Goal: Feedback & Contribution: Contribute content

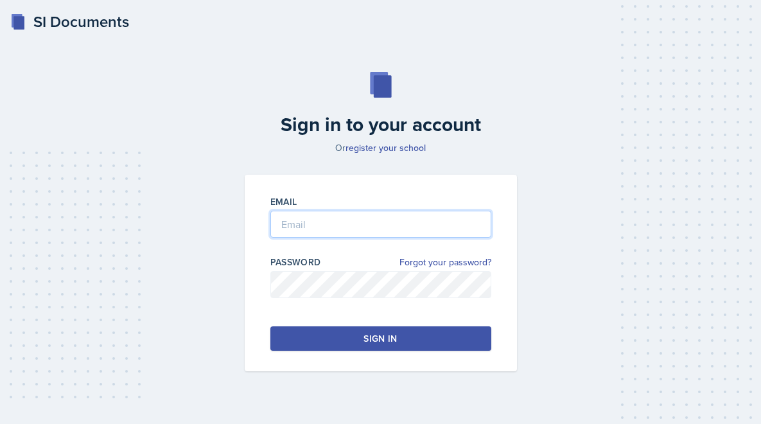
type input "[PERSON_NAME][EMAIL_ADDRESS][PERSON_NAME][DOMAIN_NAME]"
click at [344, 351] on div "Email [PERSON_NAME][EMAIL_ADDRESS][PERSON_NAME][DOMAIN_NAME] Password Forgot yo…" at bounding box center [381, 273] width 272 height 197
click at [350, 337] on button "Sign in" at bounding box center [381, 338] width 221 height 24
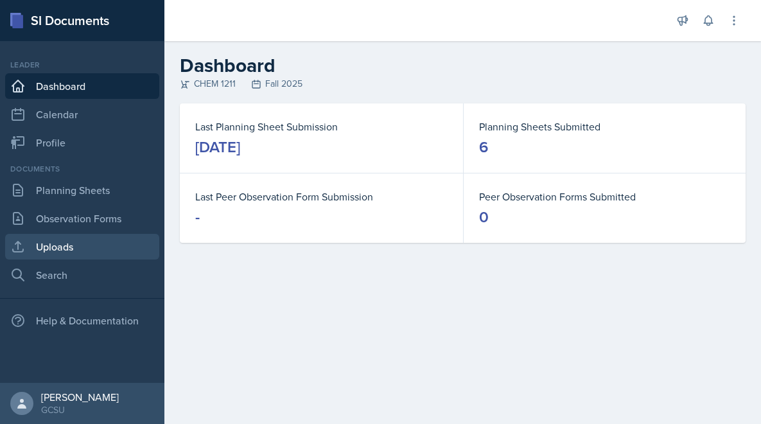
click at [90, 250] on link "Uploads" at bounding box center [82, 247] width 154 height 26
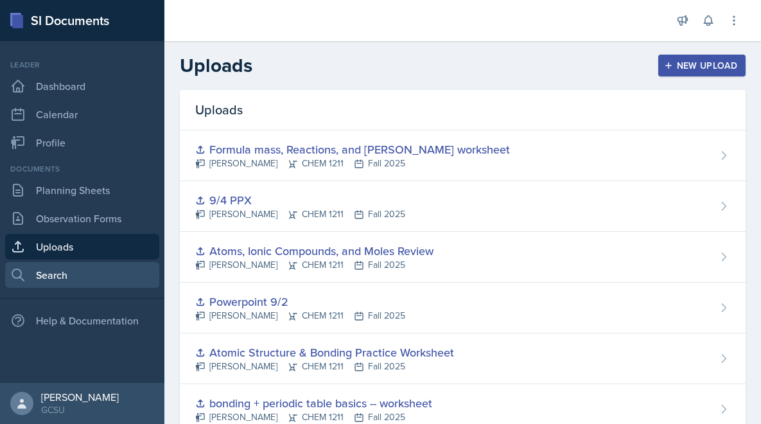
click at [71, 278] on link "Search" at bounding box center [82, 275] width 154 height 26
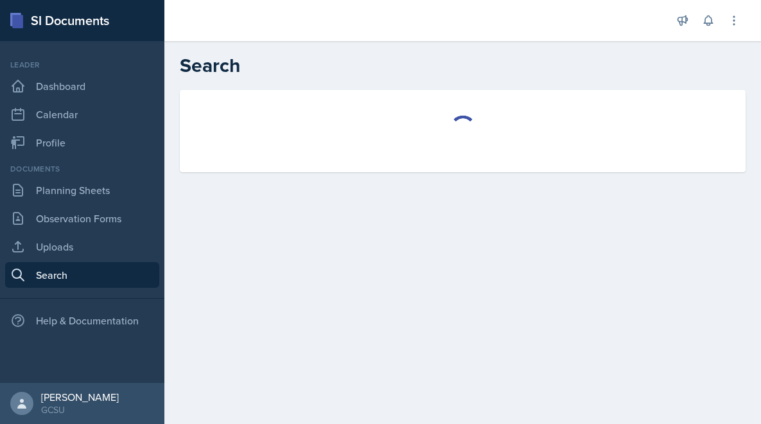
select select "all"
select select "1"
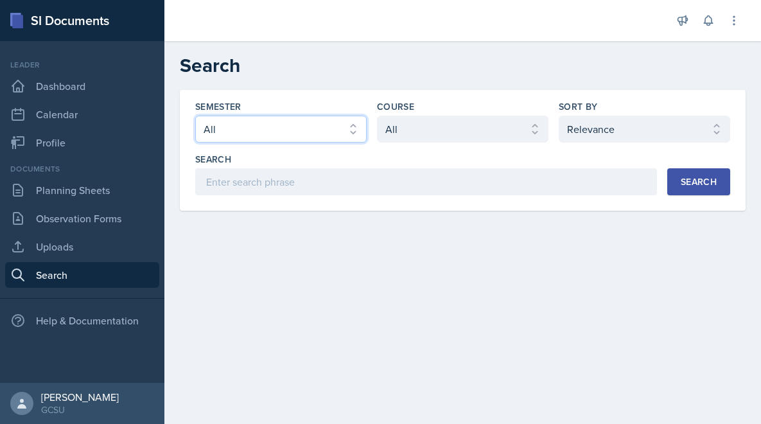
click at [328, 131] on select "Select semester All Fall 2025 Spring 2025 Fall 2024 Spring 2024 Fall 2023 Sprin…" at bounding box center [281, 129] width 172 height 27
click at [452, 109] on div "Course" at bounding box center [463, 106] width 172 height 13
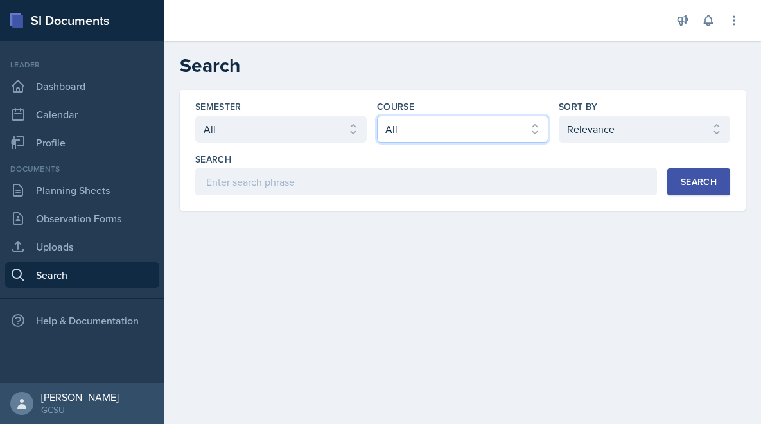
click at [452, 120] on select "Select course All ACCT 3101 ACCT 3102 ASTR 1000 BIOL 1100 BIOL 1107 BIOL 1108 B…" at bounding box center [463, 129] width 172 height 27
select select "f563b5ee-2306-4600-b49e-4e785f6b30e5"
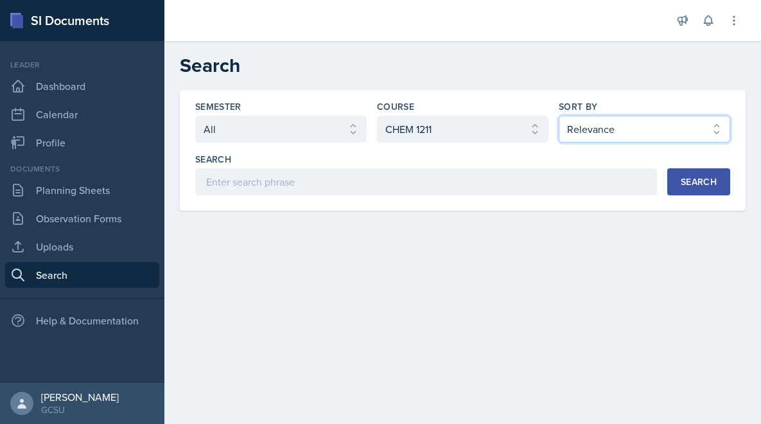
click at [615, 118] on select "Select sort by Relevance Document Date (Asc) Document Date (Desc)" at bounding box center [645, 129] width 172 height 27
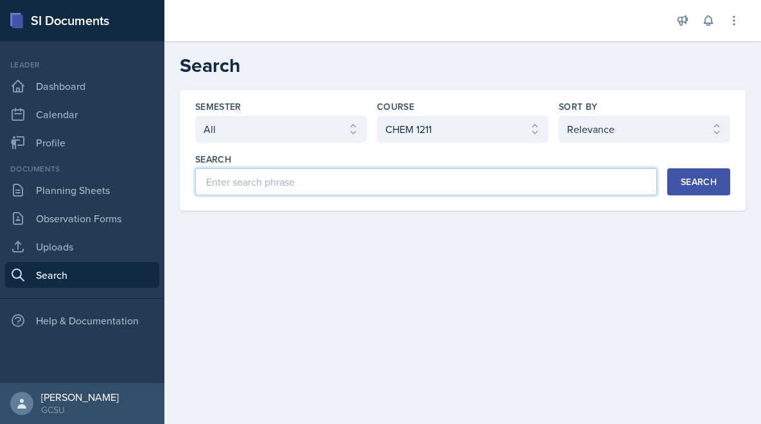
click at [526, 171] on input at bounding box center [426, 181] width 462 height 27
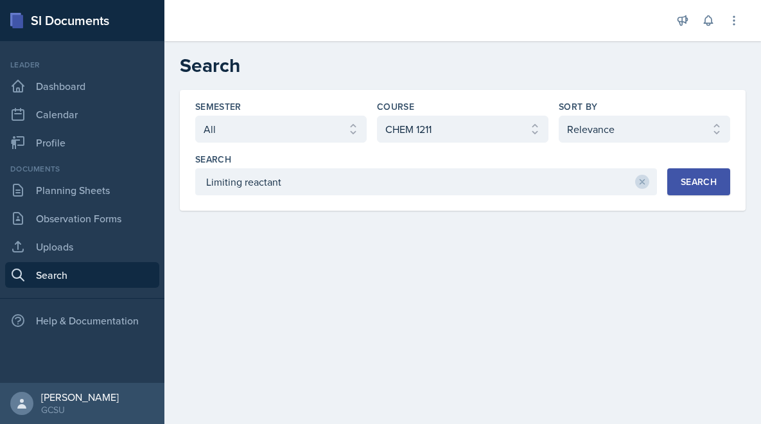
click at [694, 182] on div "Search" at bounding box center [699, 182] width 36 height 10
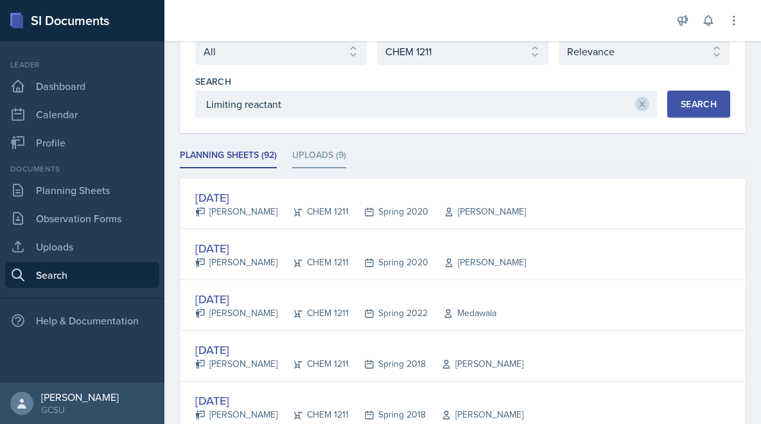
scroll to position [29, 0]
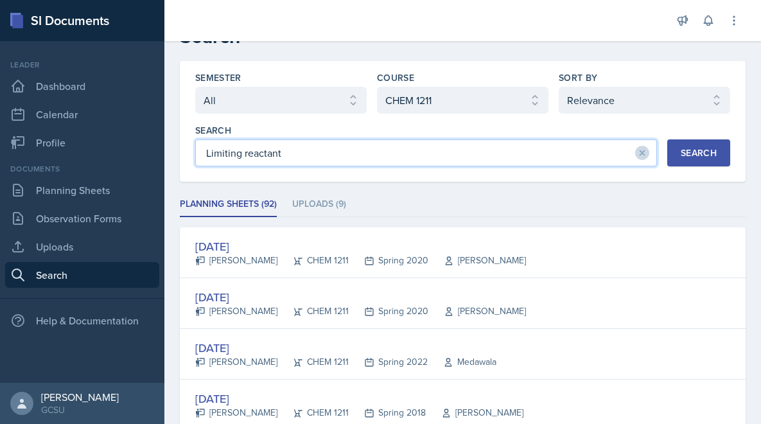
click at [414, 162] on input "Limiting reactant" at bounding box center [426, 152] width 462 height 27
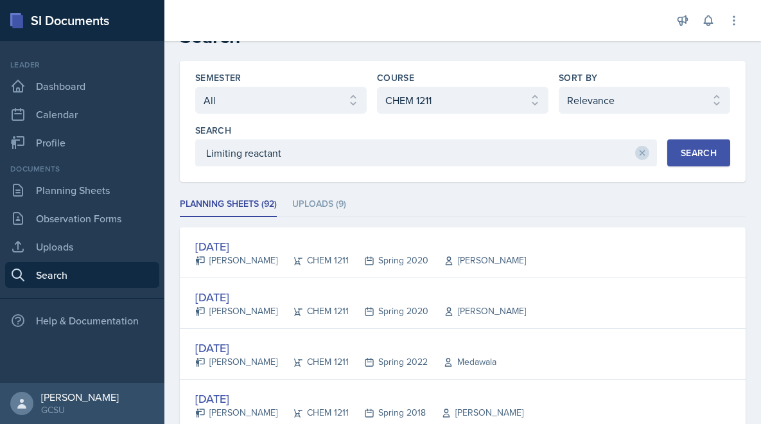
click at [422, 205] on ul "Planning Sheets (92) Uploads (9)" at bounding box center [463, 204] width 566 height 25
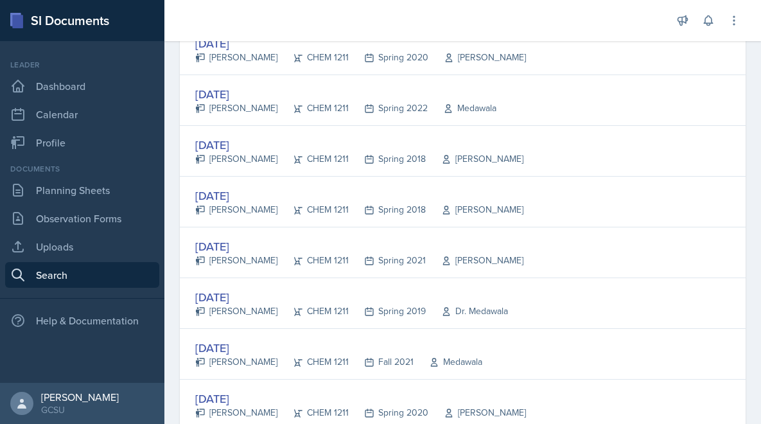
scroll to position [0, 0]
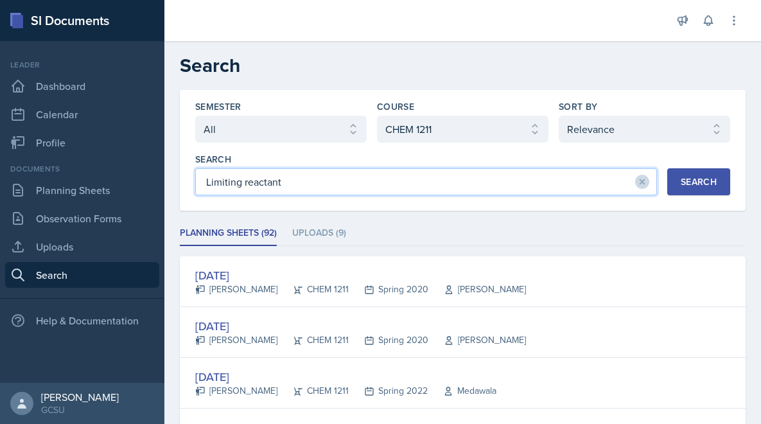
click at [401, 183] on input "Limiting reactant" at bounding box center [426, 181] width 462 height 27
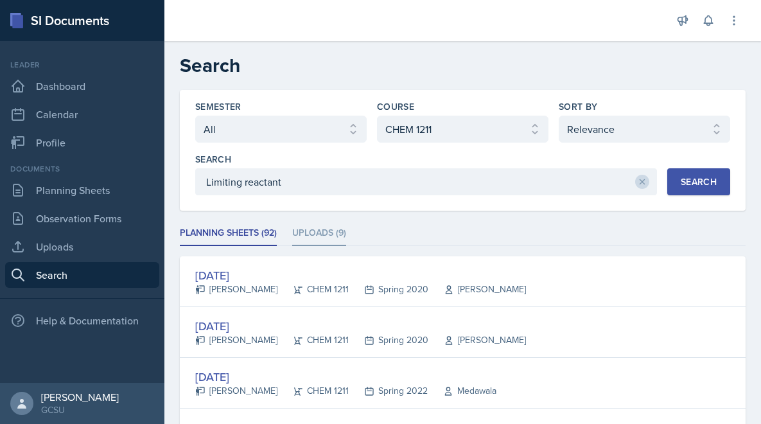
click at [332, 232] on li "Uploads (9)" at bounding box center [319, 233] width 54 height 25
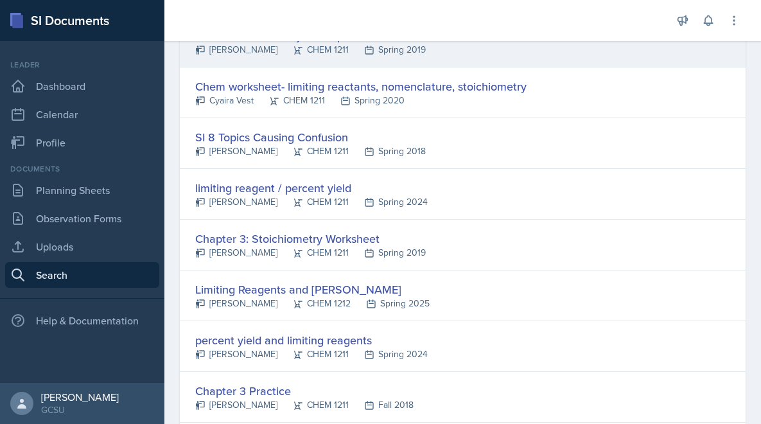
scroll to position [283, 0]
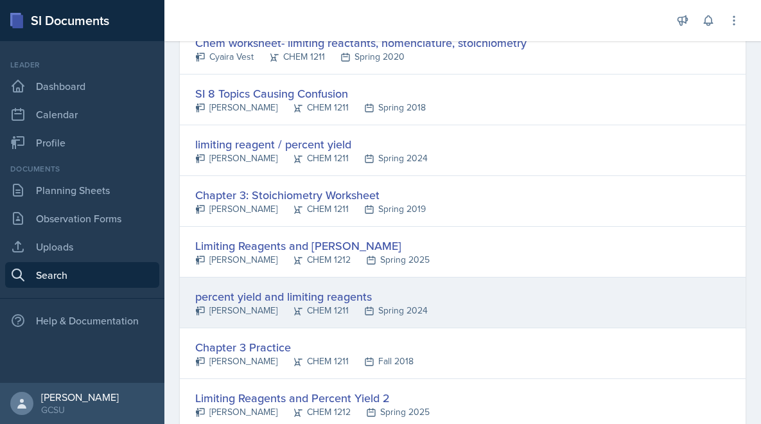
click at [356, 293] on div "percent yield and limiting reagents" at bounding box center [311, 296] width 233 height 17
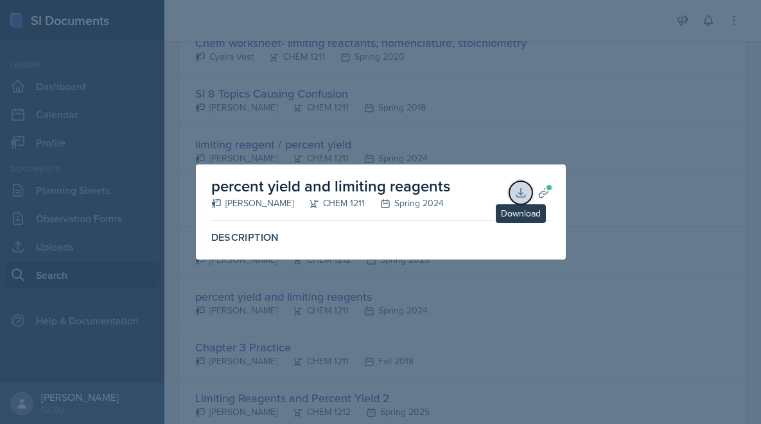
click at [524, 186] on icon at bounding box center [521, 192] width 13 height 13
click at [644, 219] on div at bounding box center [380, 212] width 761 height 424
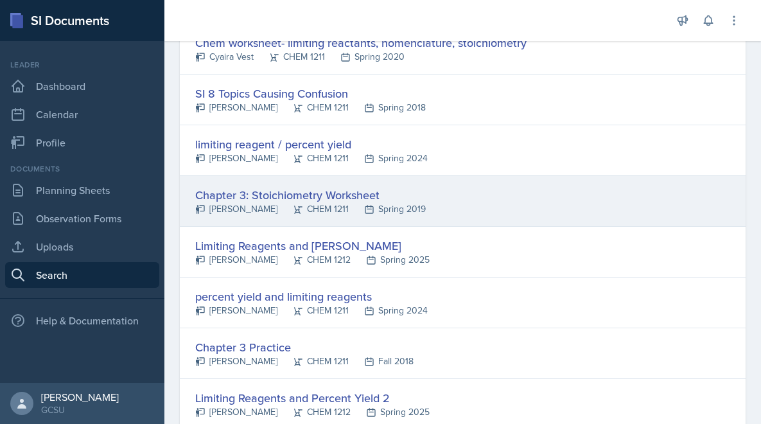
scroll to position [0, 0]
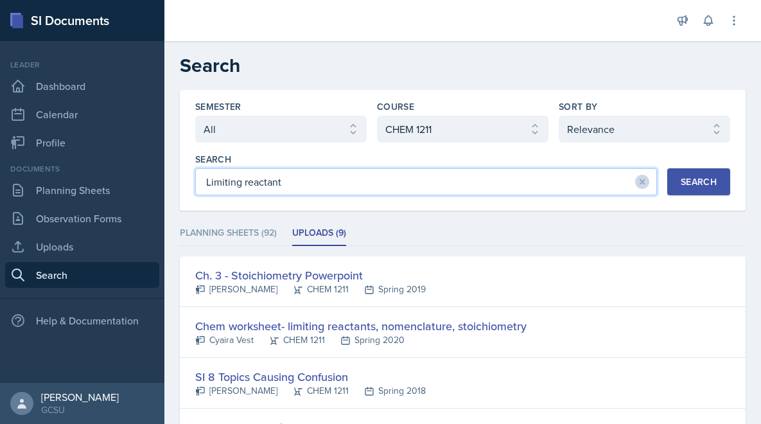
click at [377, 175] on input "Limiting reactant" at bounding box center [426, 181] width 462 height 27
type input "theoretical"
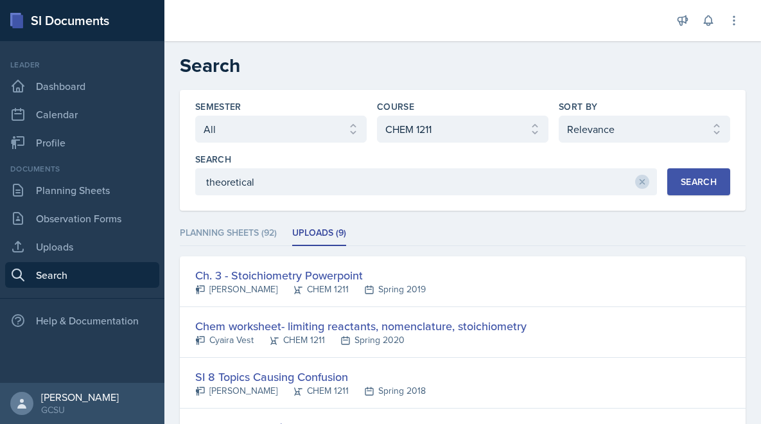
click at [716, 183] on div "Search" at bounding box center [699, 182] width 36 height 10
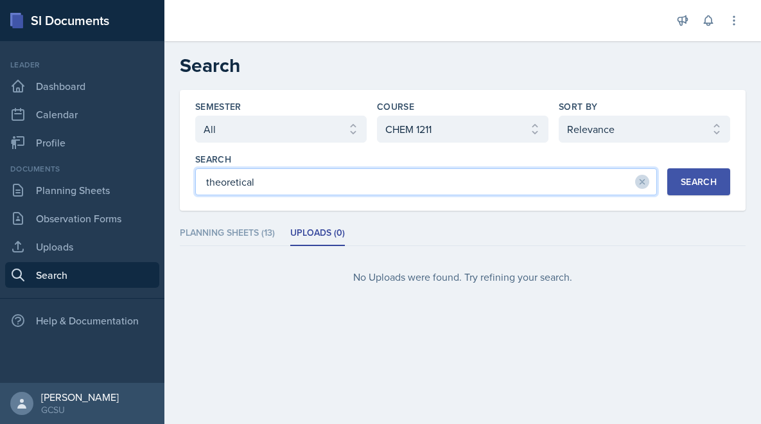
click at [393, 172] on input "theoretical" at bounding box center [426, 181] width 462 height 27
click at [393, 173] on input "theoretical" at bounding box center [426, 181] width 462 height 27
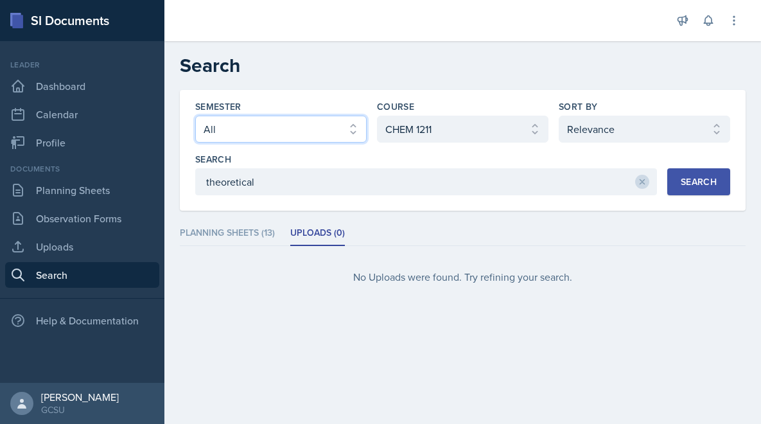
click at [308, 128] on select "Select semester All Fall 2025 Spring 2025 Fall 2024 Spring 2024 Fall 2023 Sprin…" at bounding box center [281, 129] width 172 height 27
click at [215, 234] on li "Planning Sheets (13)" at bounding box center [227, 233] width 95 height 25
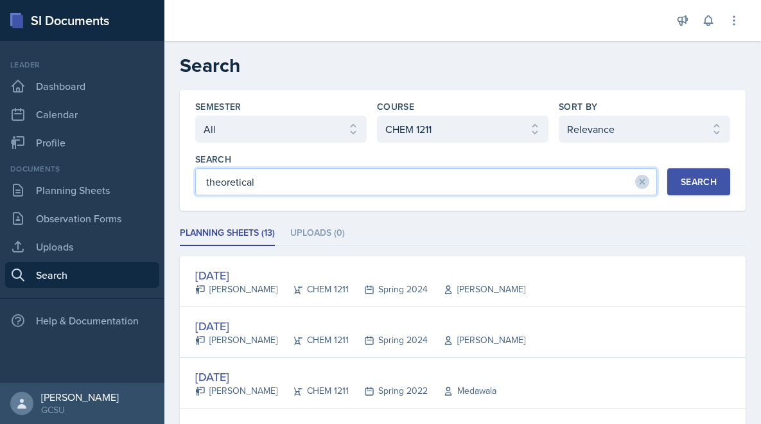
click at [312, 184] on input "theoretical" at bounding box center [426, 181] width 462 height 27
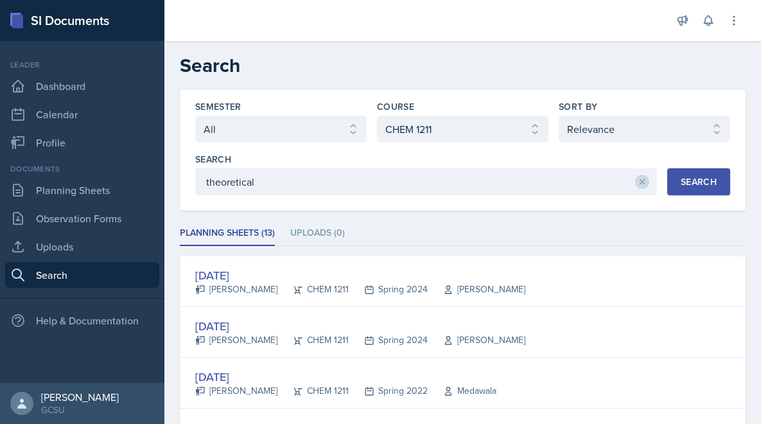
click at [697, 182] on div "Search" at bounding box center [699, 182] width 36 height 10
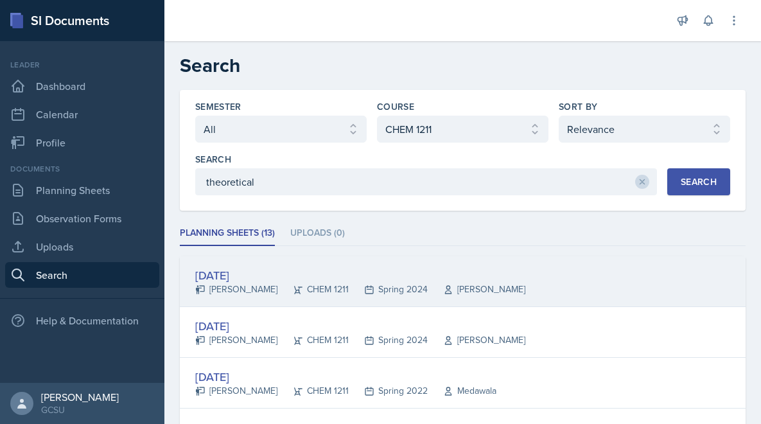
click at [245, 281] on div "[DATE]" at bounding box center [360, 275] width 330 height 17
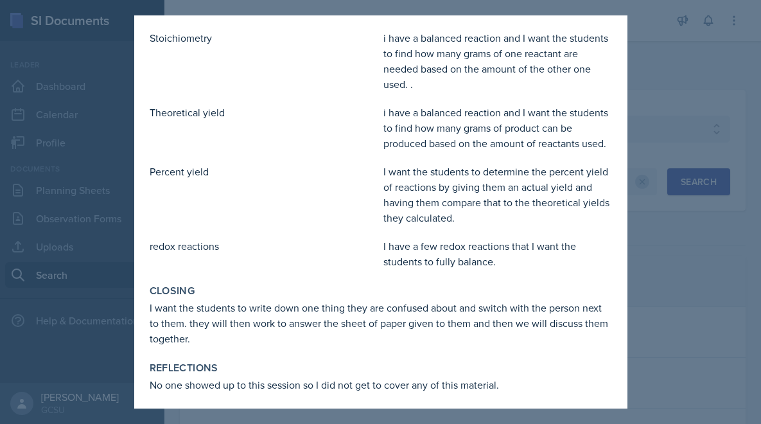
scroll to position [283, 0]
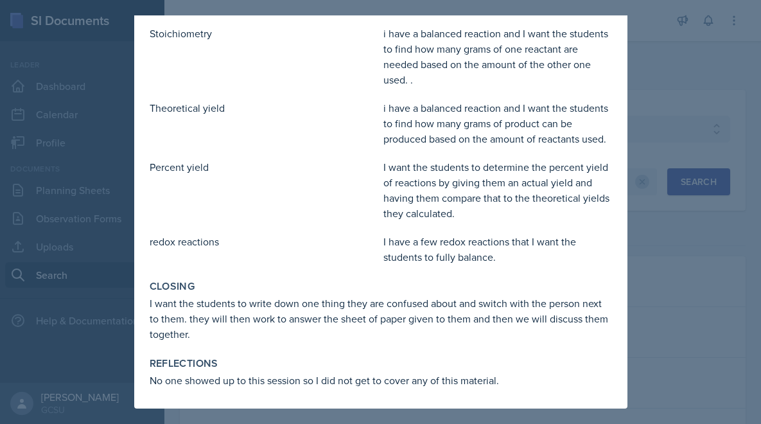
click at [656, 211] on div at bounding box center [380, 212] width 761 height 424
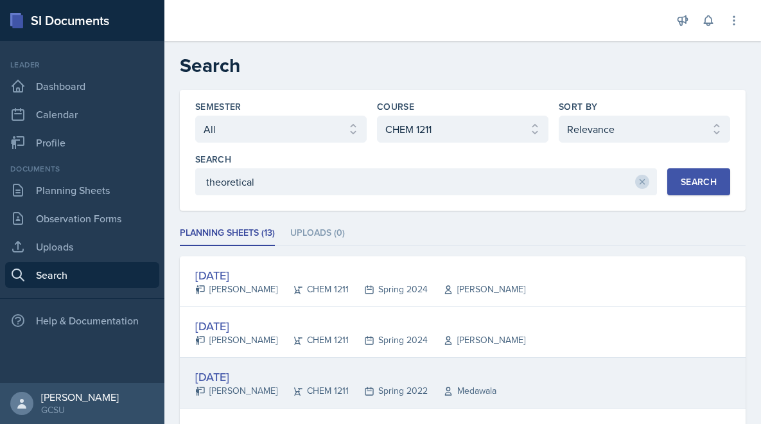
click at [413, 380] on div "[DATE]" at bounding box center [345, 376] width 301 height 17
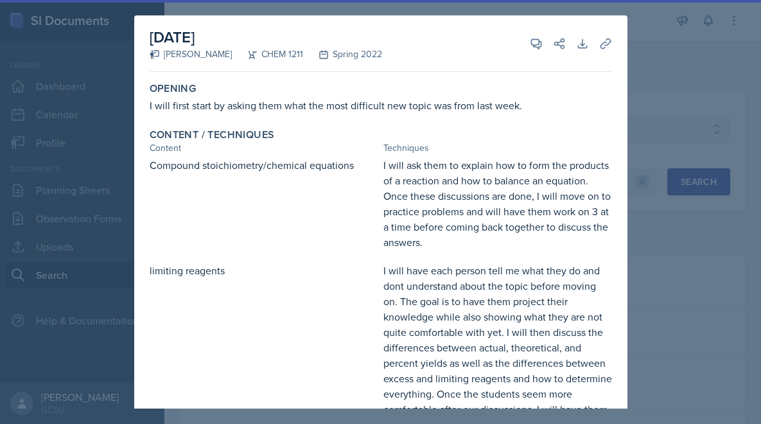
scroll to position [229, 0]
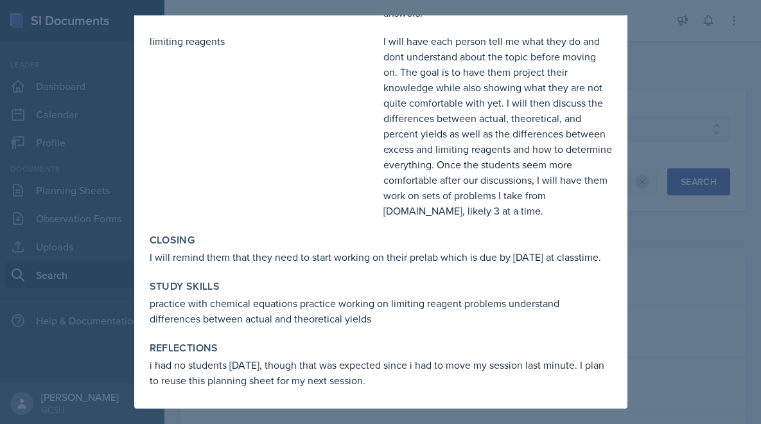
click at [626, 349] on div "[DATE] [PERSON_NAME] CHEM 1211 Spring 2022 View Comments Comments Send Share Do…" at bounding box center [380, 97] width 493 height 623
click at [677, 328] on div at bounding box center [380, 212] width 761 height 424
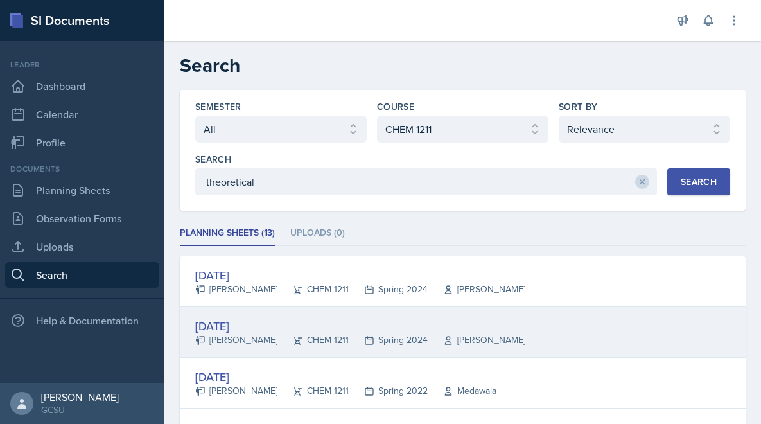
click at [341, 325] on div "[DATE]" at bounding box center [360, 325] width 330 height 17
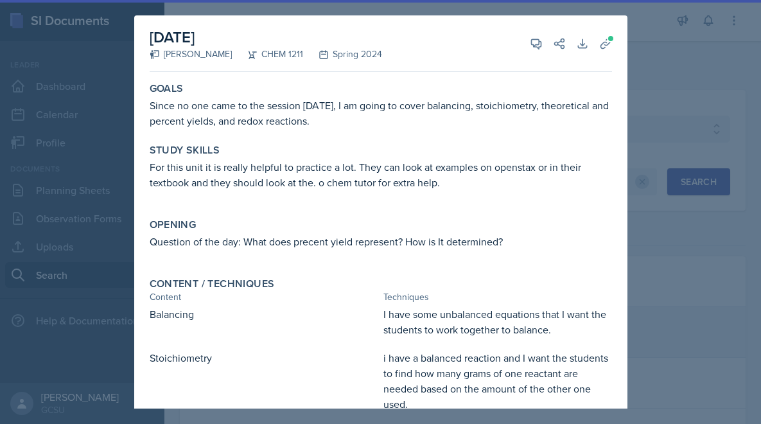
scroll to position [420, 0]
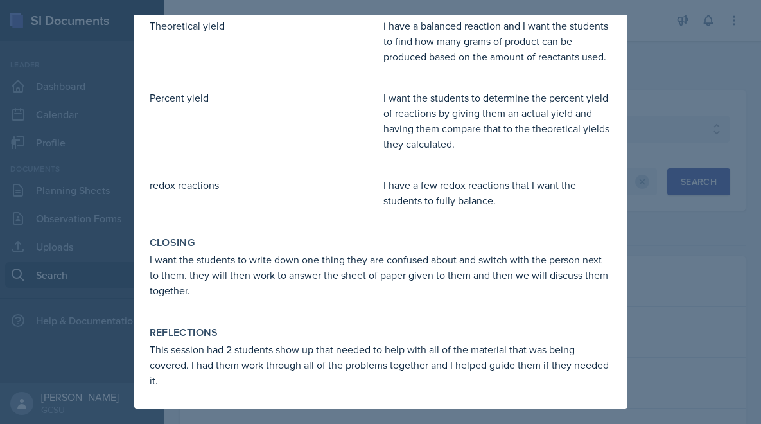
click at [632, 291] on div at bounding box center [380, 212] width 761 height 424
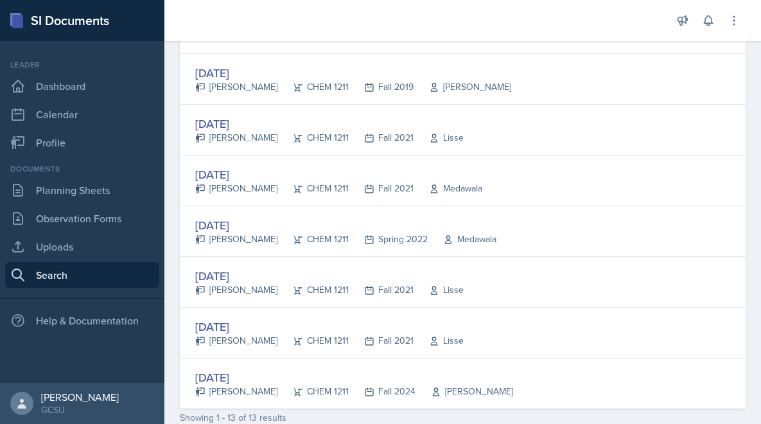
scroll to position [573, 0]
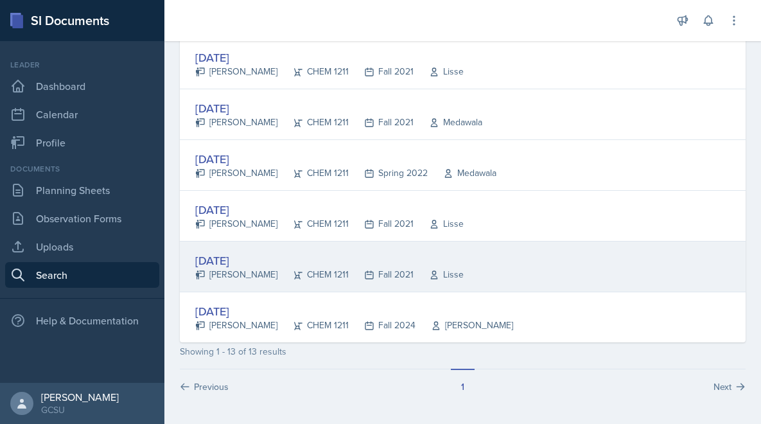
click at [294, 270] on div "CHEM 1211" at bounding box center [313, 274] width 71 height 13
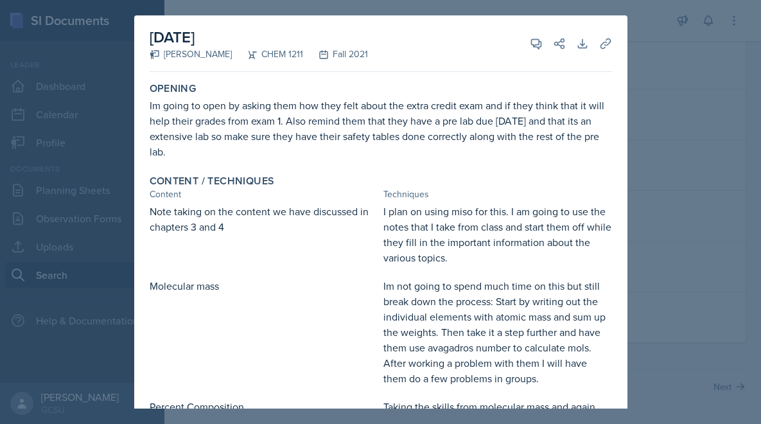
scroll to position [772, 0]
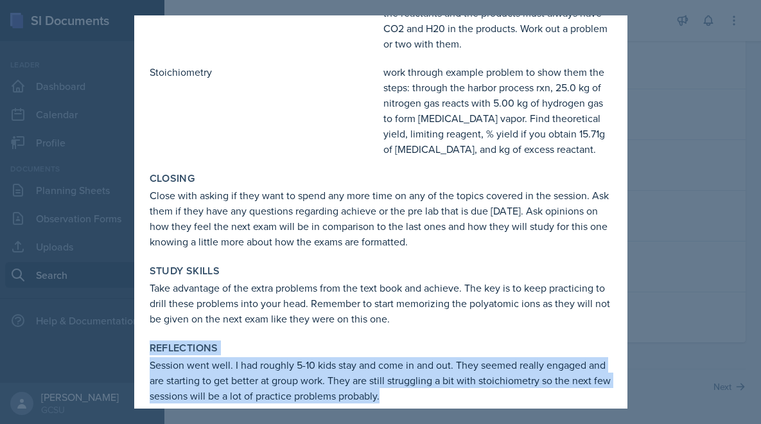
drag, startPoint x: 321, startPoint y: 326, endPoint x: 434, endPoint y: 378, distance: 124.5
click at [434, 378] on div "Reflections Session went well. I had roughly 5-10 kids stay and come in and out…" at bounding box center [381, 373] width 473 height 72
click at [434, 378] on div "Session went well. I had roughly 5-10 kids stay and come in and out. They seeme…" at bounding box center [381, 380] width 463 height 46
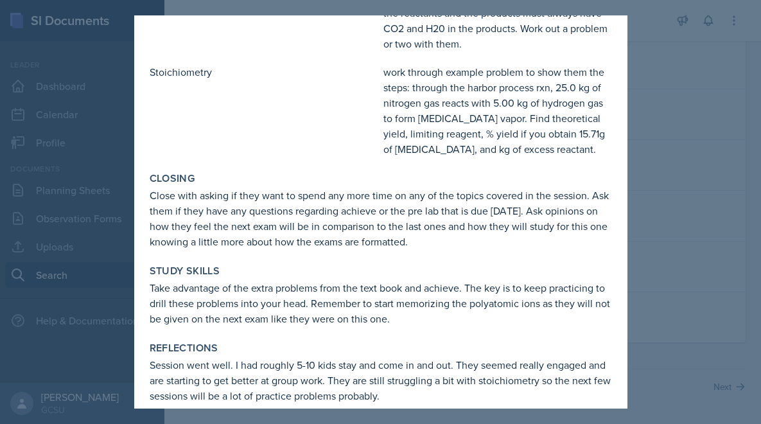
click at [632, 298] on div at bounding box center [380, 212] width 761 height 424
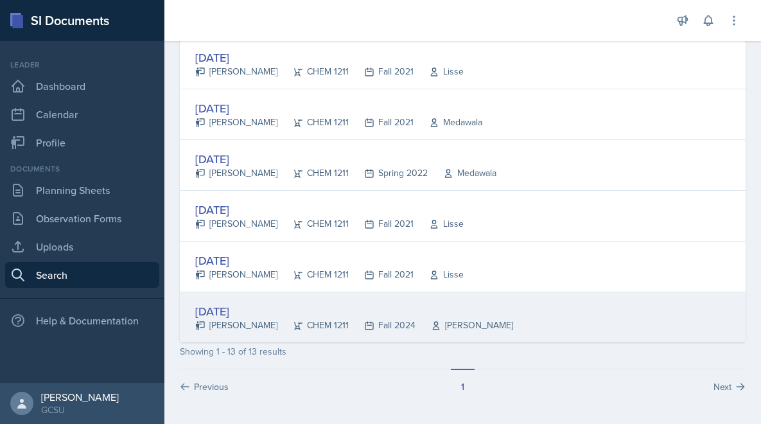
scroll to position [0, 0]
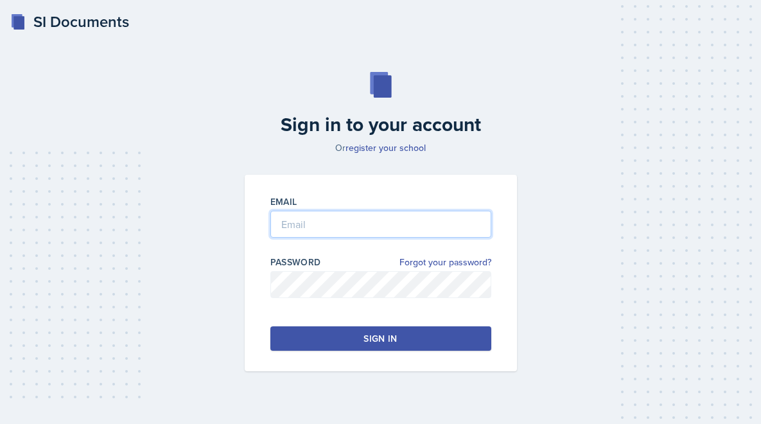
type input "[PERSON_NAME][EMAIL_ADDRESS][PERSON_NAME][DOMAIN_NAME]"
click at [371, 332] on div "Sign in" at bounding box center [380, 338] width 33 height 13
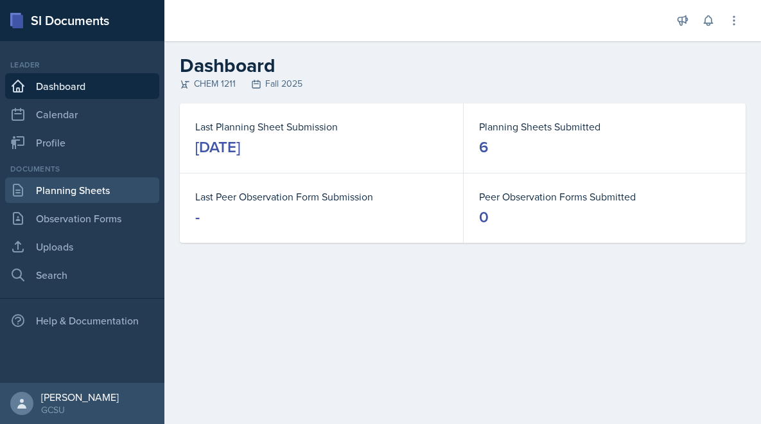
click at [97, 191] on link "Planning Sheets" at bounding box center [82, 190] width 154 height 26
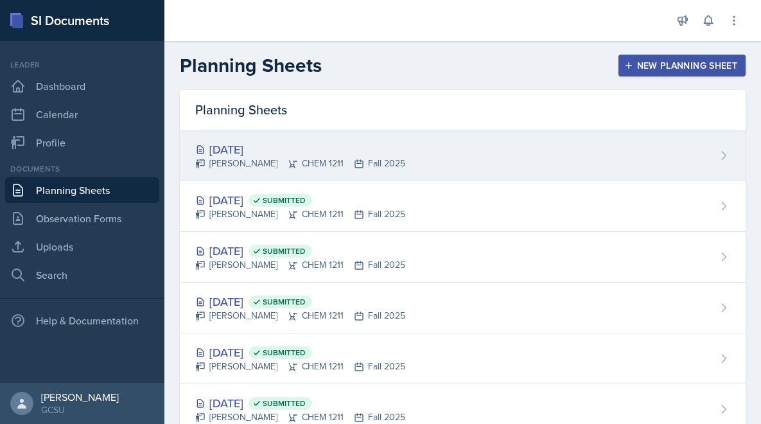
click at [361, 148] on div "[DATE]" at bounding box center [300, 149] width 210 height 17
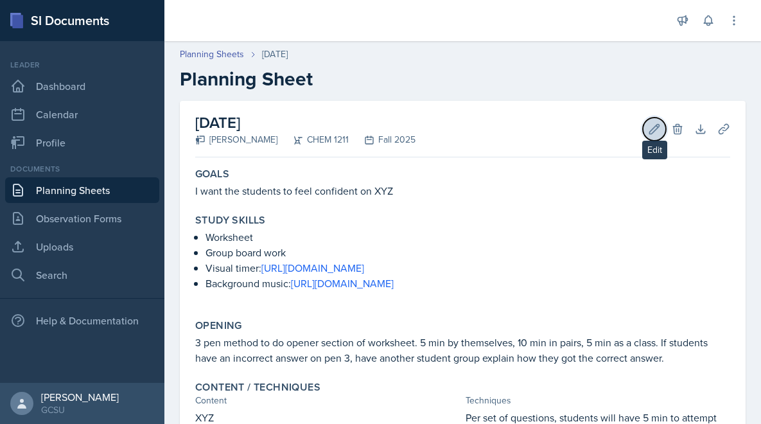
click at [647, 120] on button "Edit" at bounding box center [654, 129] width 23 height 23
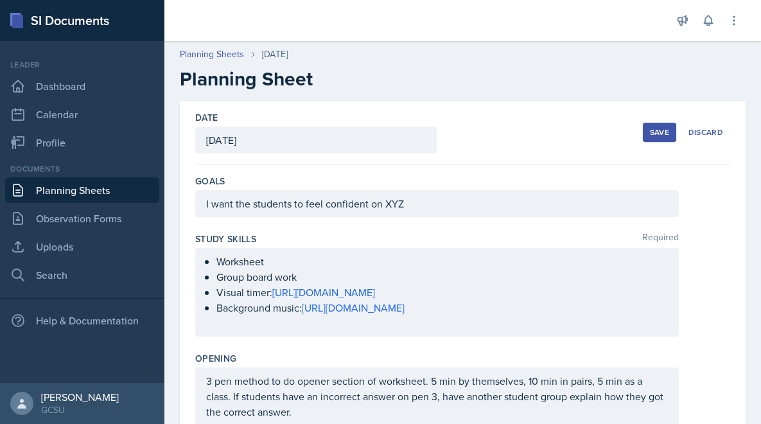
click at [427, 201] on div "I want the students to feel confident on XYZ" at bounding box center [437, 203] width 484 height 27
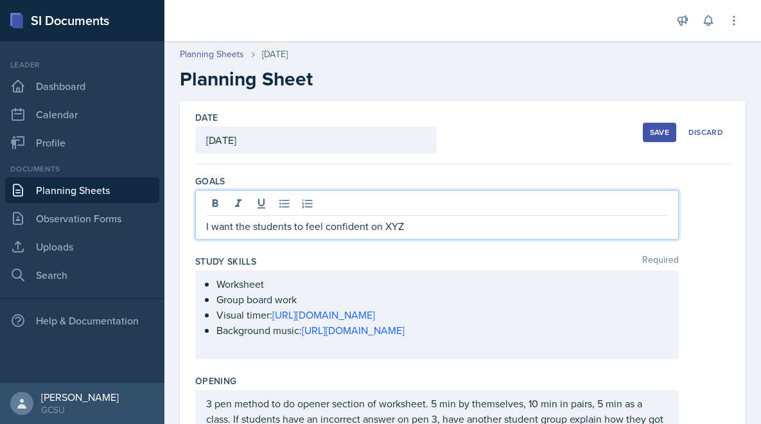
click at [389, 229] on p "I want the students to feel confident on XYZ" at bounding box center [437, 225] width 462 height 15
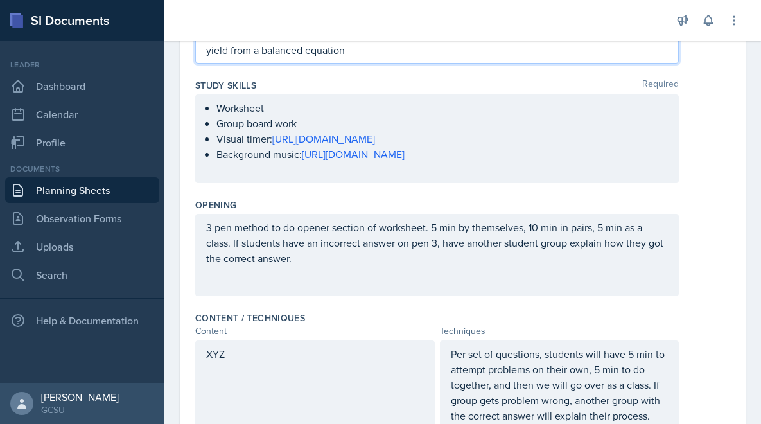
scroll to position [69, 0]
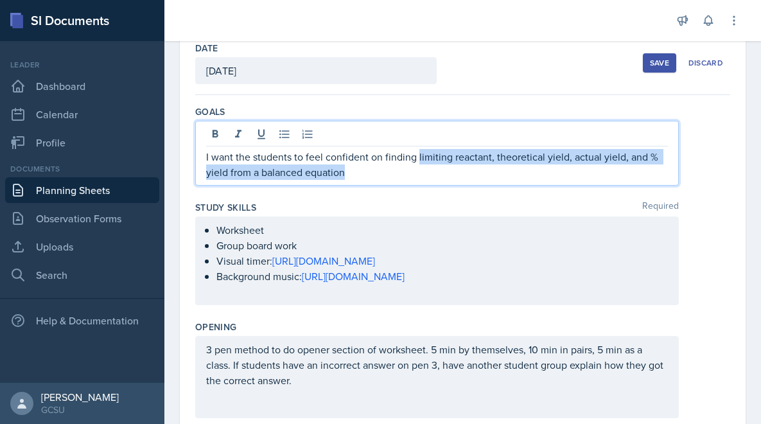
drag, startPoint x: 417, startPoint y: 158, endPoint x: 362, endPoint y: 169, distance: 55.7
click at [362, 169] on p "I want the students to feel confident on finding limiting reactant, theoretical…" at bounding box center [437, 164] width 462 height 31
copy p "limiting reactant, theoretical yield, actual yield, and % yield from a balanced…"
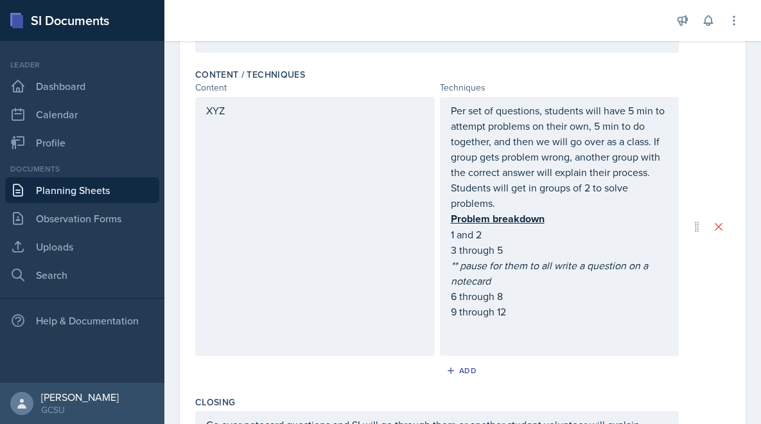
click at [362, 169] on div "XYZ" at bounding box center [315, 226] width 240 height 259
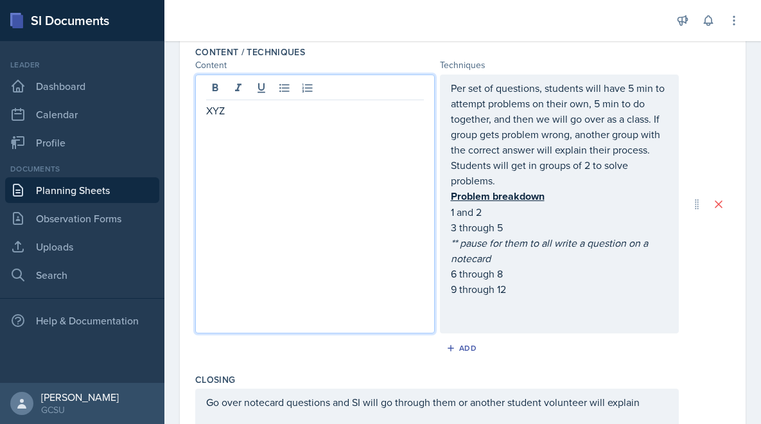
click at [362, 169] on div "XYZ" at bounding box center [315, 204] width 240 height 259
click at [217, 114] on p "XYZ" at bounding box center [315, 110] width 218 height 15
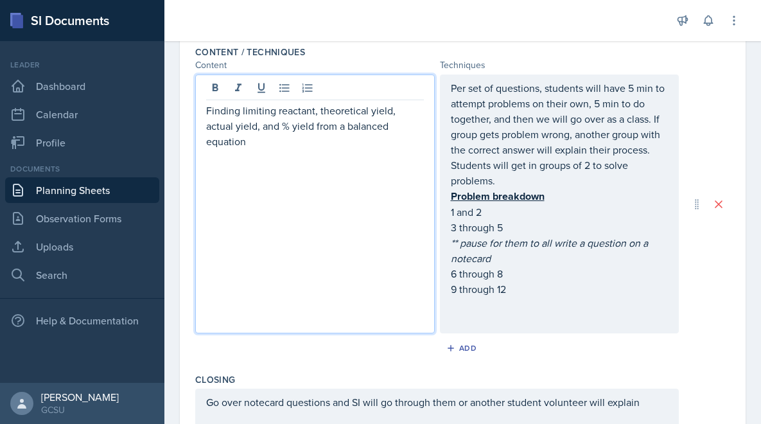
click at [504, 284] on div "Per set of questions, students will have 5 min to attempt problems on their own…" at bounding box center [560, 203] width 218 height 247
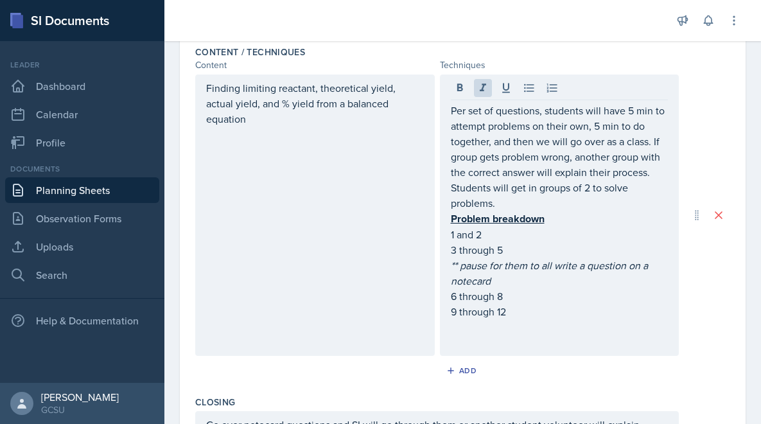
click at [537, 291] on p "6 through 8" at bounding box center [560, 295] width 218 height 15
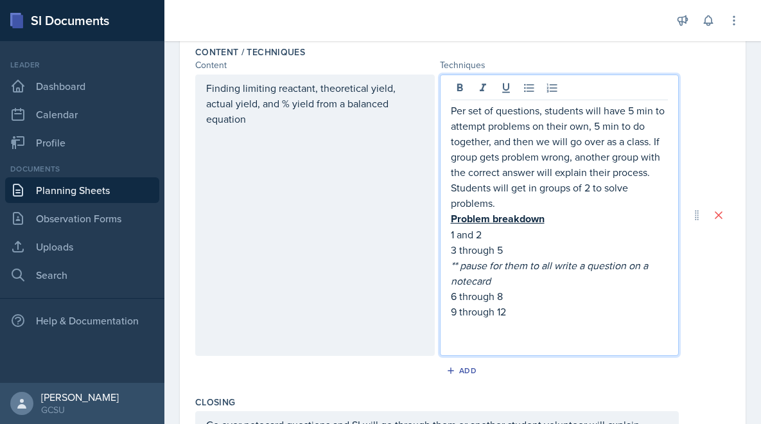
click at [493, 230] on p "1 and 2" at bounding box center [560, 234] width 218 height 15
drag, startPoint x: 485, startPoint y: 236, endPoint x: 457, endPoint y: 236, distance: 27.6
click at [457, 236] on p "1 and 2" at bounding box center [560, 234] width 218 height 15
drag, startPoint x: 504, startPoint y: 253, endPoint x: 421, endPoint y: 252, distance: 82.9
click at [421, 252] on div "Finding limiting reactant, theoretical yield, actual yield, and % yield from a …" at bounding box center [437, 215] width 484 height 281
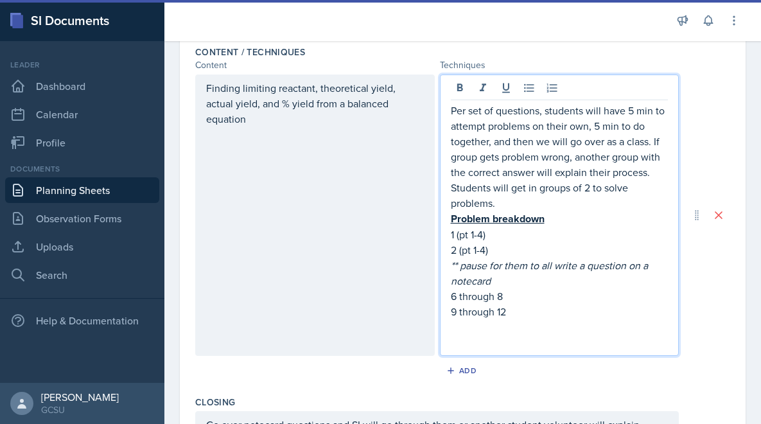
click at [483, 237] on p "1 (pt 1-4)" at bounding box center [560, 234] width 218 height 15
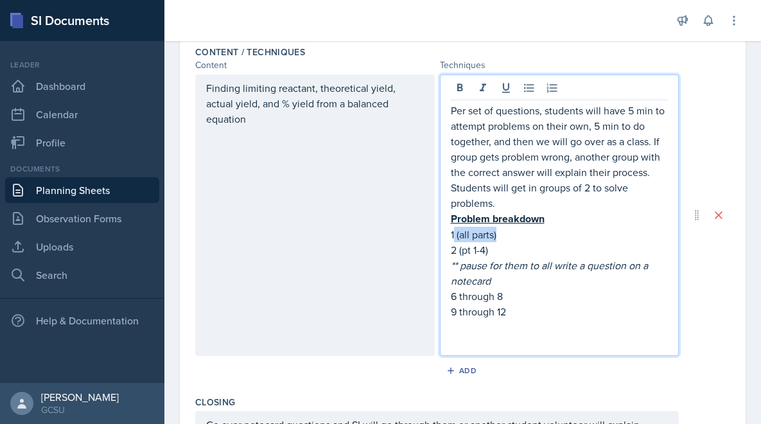
drag, startPoint x: 504, startPoint y: 238, endPoint x: 456, endPoint y: 238, distance: 48.8
click at [456, 238] on p "1 (all parts)" at bounding box center [560, 234] width 218 height 15
copy p "(all parts)"
drag, startPoint x: 493, startPoint y: 249, endPoint x: 460, endPoint y: 251, distance: 33.4
click at [460, 251] on p "2 (pt 1-4)" at bounding box center [560, 249] width 218 height 15
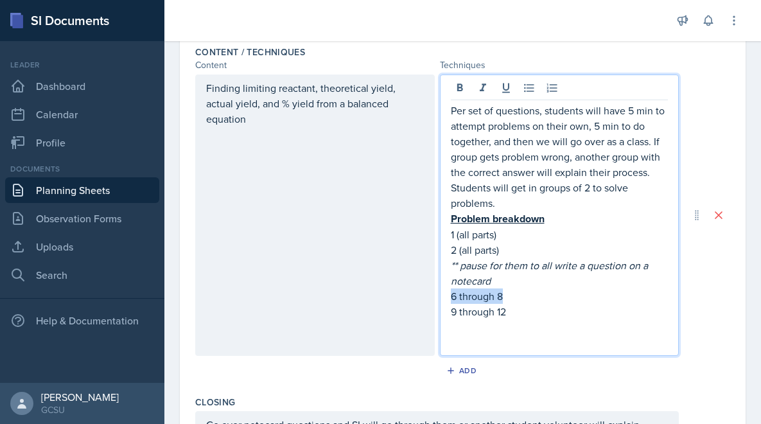
drag, startPoint x: 509, startPoint y: 299, endPoint x: 443, endPoint y: 297, distance: 66.2
click at [443, 297] on div "Per set of questions, students will have 5 min to attempt problems on their own…" at bounding box center [560, 215] width 240 height 281
drag, startPoint x: 512, startPoint y: 310, endPoint x: 432, endPoint y: 312, distance: 80.3
click at [432, 312] on div "Finding limiting reactant, theoretical yield, actual yield, and % yield from a …" at bounding box center [437, 215] width 484 height 281
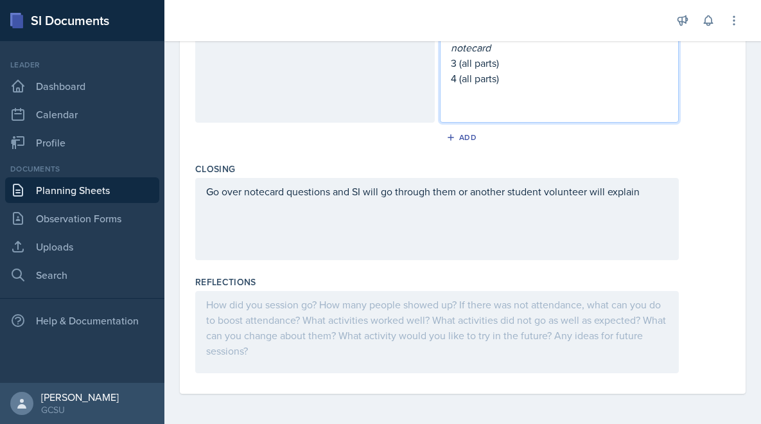
scroll to position [0, 0]
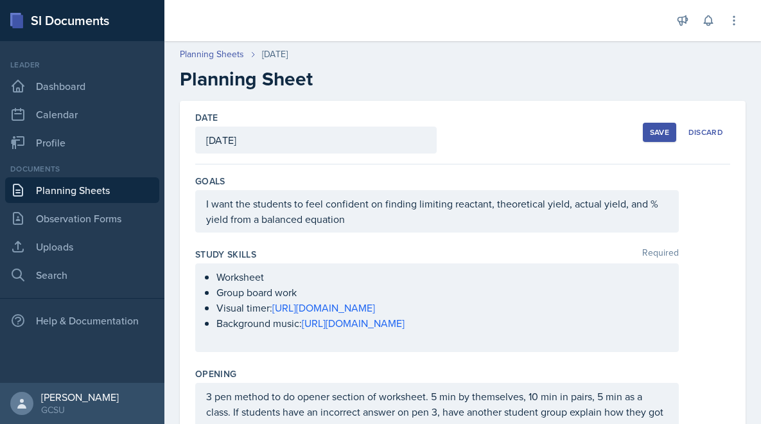
click at [657, 129] on div "Save" at bounding box center [659, 132] width 19 height 10
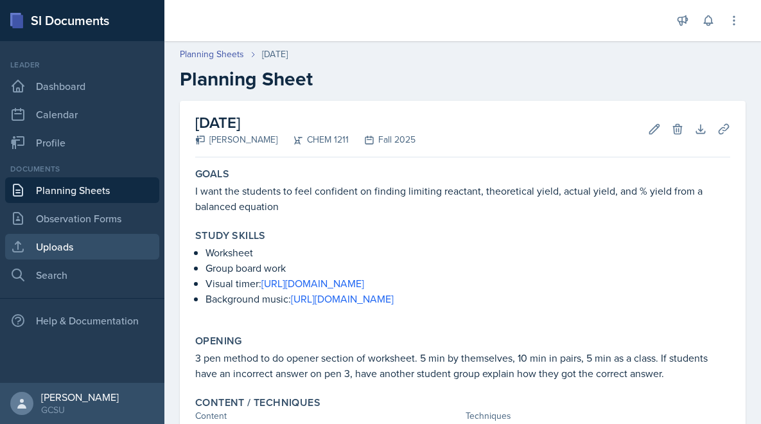
click at [81, 238] on link "Uploads" at bounding box center [82, 247] width 154 height 26
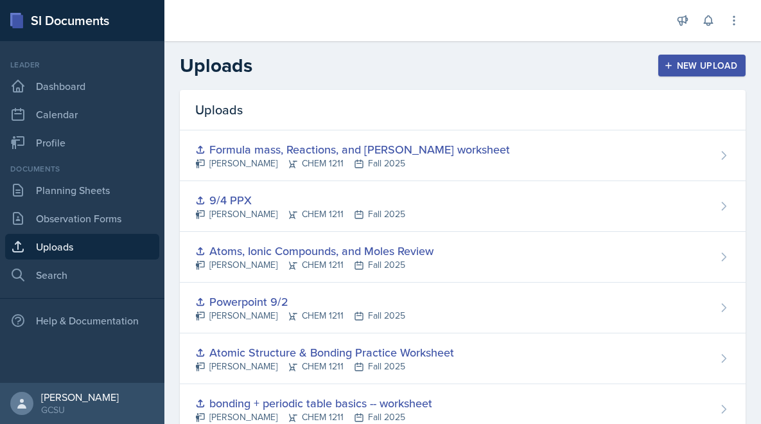
click at [686, 61] on div "New Upload" at bounding box center [702, 65] width 71 height 10
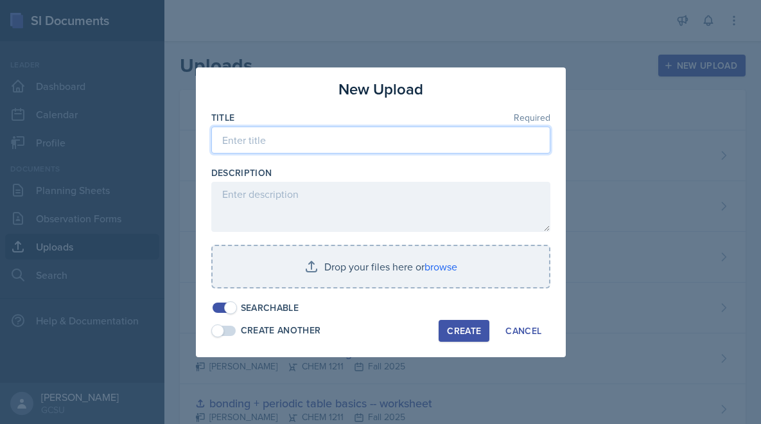
click at [338, 142] on input at bounding box center [380, 140] width 339 height 27
click at [422, 143] on input "Limiting reactant, Theoretical yield, actual yield, percent yield SLIDESHOW" at bounding box center [380, 140] width 339 height 27
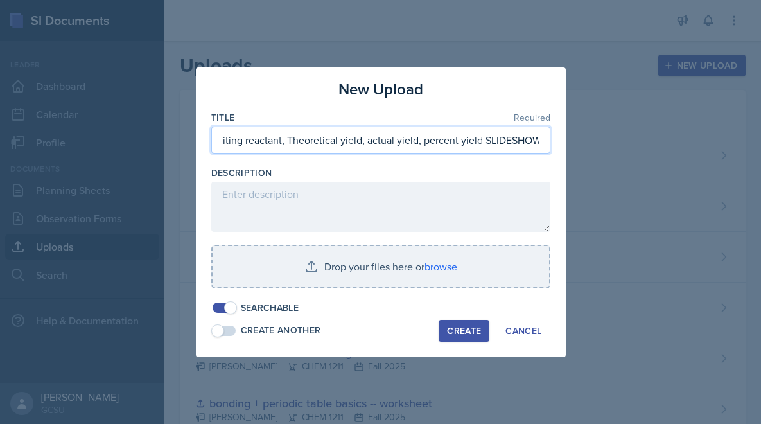
type input "Limiting reactant, Theoretical yield, actual yield, percent yield SLIDESHOW"
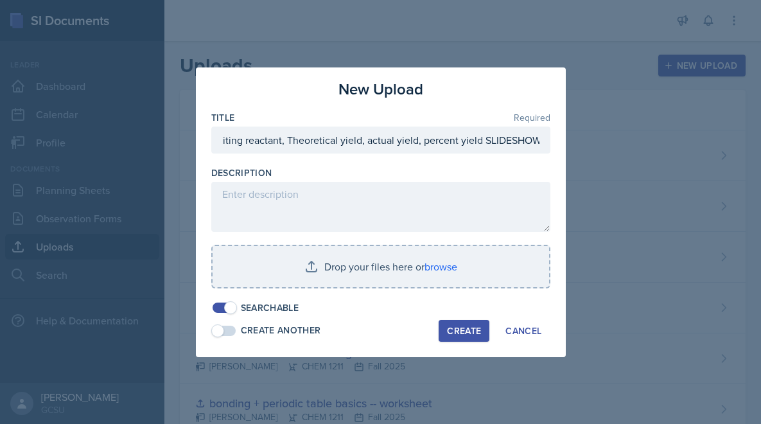
scroll to position [0, 0]
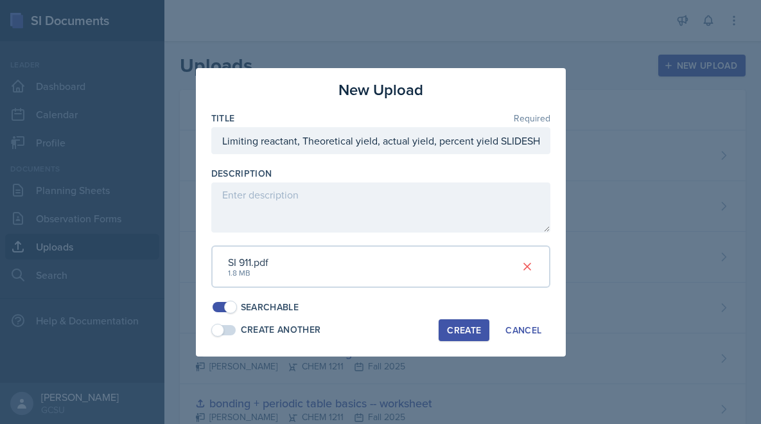
click at [475, 334] on div "Create" at bounding box center [464, 330] width 34 height 10
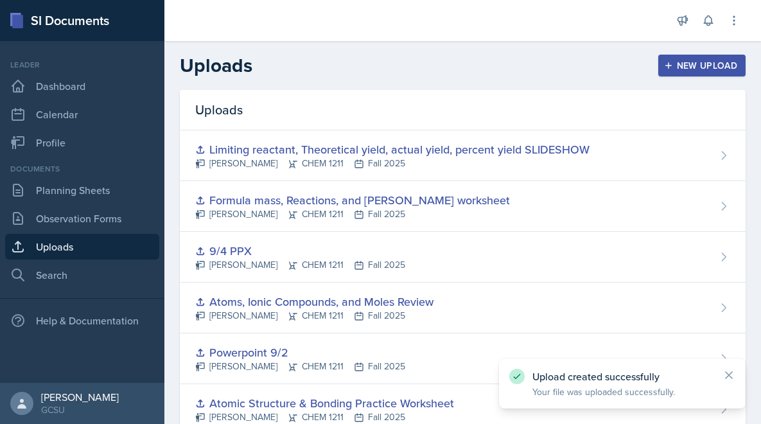
click at [688, 66] on div "New Upload" at bounding box center [702, 65] width 71 height 10
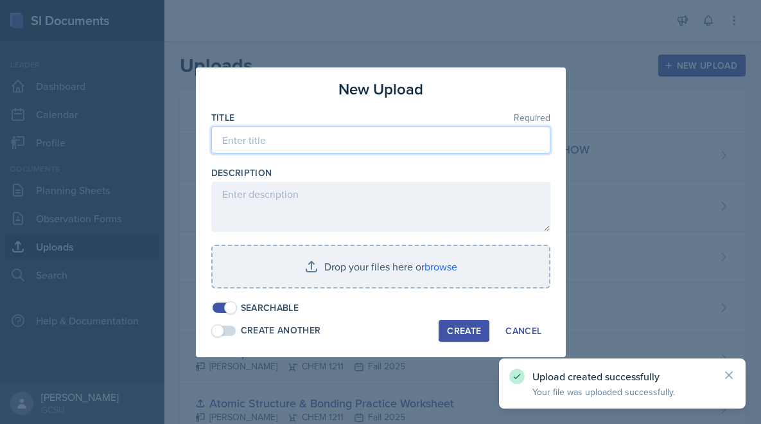
click at [414, 147] on input at bounding box center [380, 140] width 339 height 27
paste input "Limiting reactant, Theoretical yield, actual yield, percent yield SLIDESHOW"
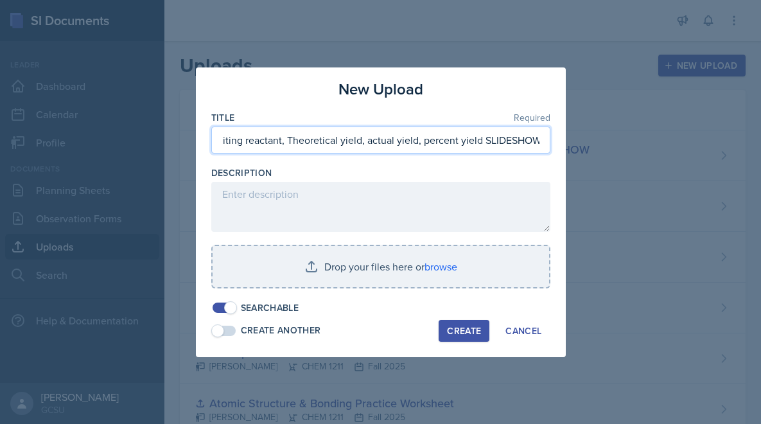
click at [527, 137] on input "Limiting reactant, Theoretical yield, actual yield, percent yield SLIDESHOW" at bounding box center [380, 140] width 339 height 27
type input "Limiting reactant, Theoretical yield, actual yield, percent yield WORKSHEET"
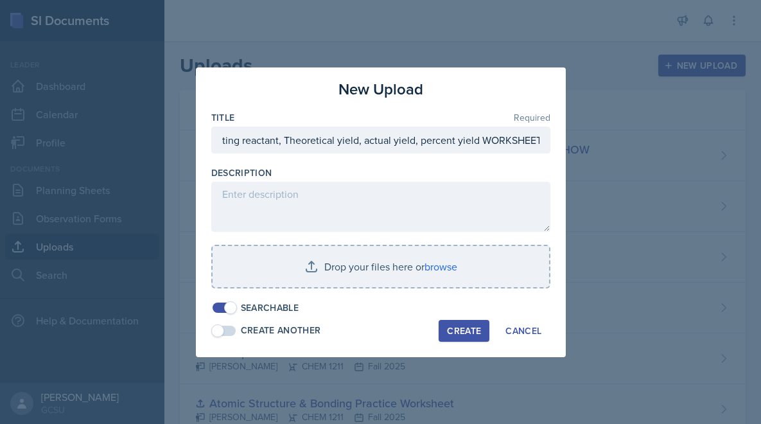
scroll to position [0, 0]
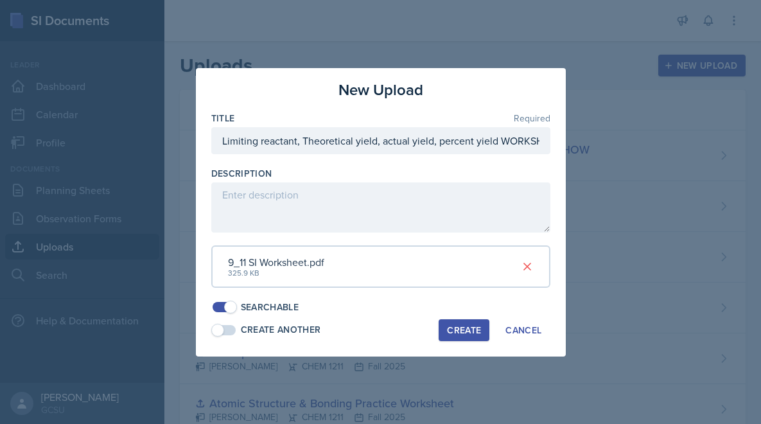
click at [475, 331] on div "Create" at bounding box center [464, 330] width 34 height 10
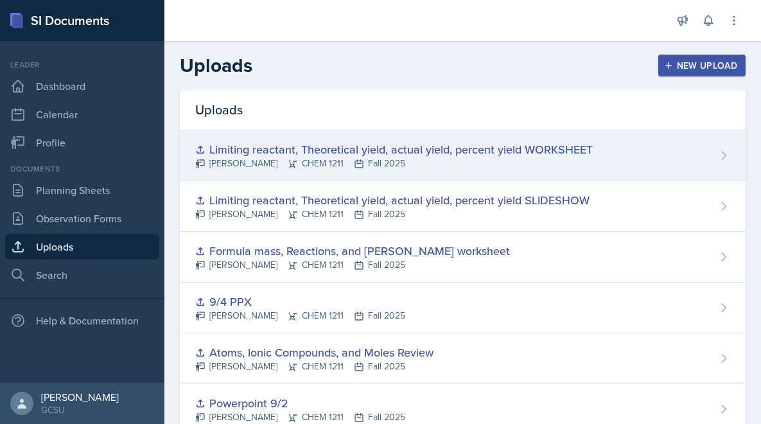
click at [558, 150] on div "Limiting reactant, Theoretical yield, actual yield, percent yield WORKSHEET" at bounding box center [394, 149] width 398 height 17
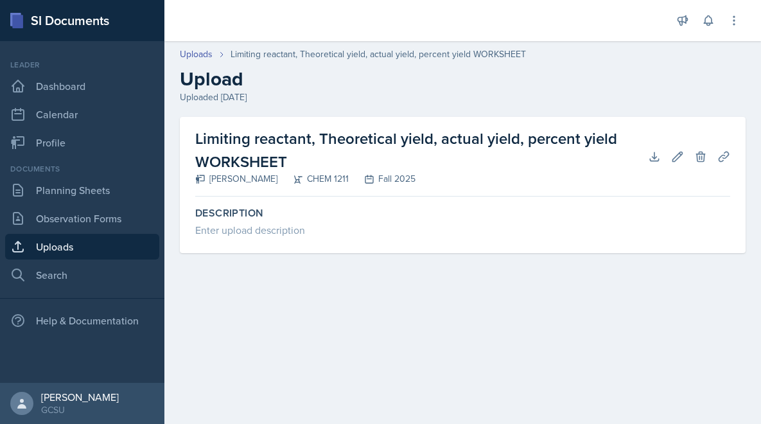
click at [277, 141] on h2 "Limiting reactant, Theoretical yield, actual yield, percent yield WORKSHEET" at bounding box center [421, 150] width 453 height 46
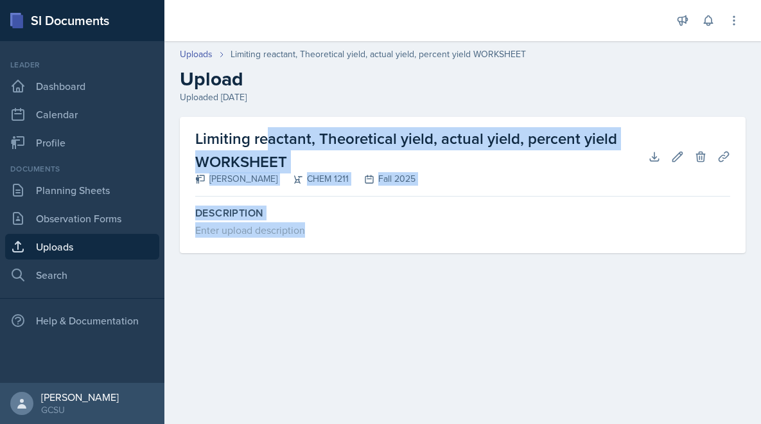
drag, startPoint x: 407, startPoint y: 126, endPoint x: 417, endPoint y: 285, distance: 159.0
click at [418, 285] on main "Uploads Limiting reactant, Theoretical yield, actual yield, percent yield WORKS…" at bounding box center [462, 232] width 597 height 383
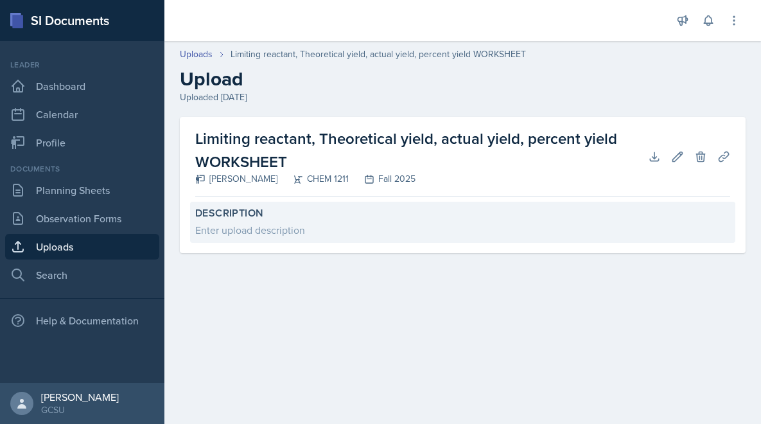
click at [251, 213] on label "Description" at bounding box center [462, 213] width 535 height 13
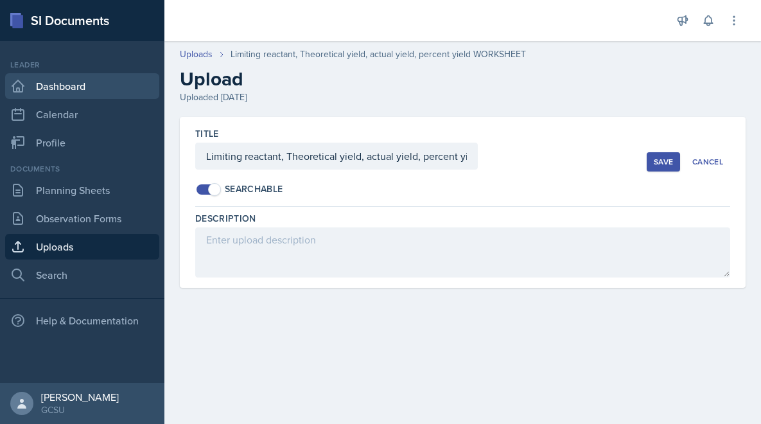
click at [55, 81] on link "Dashboard" at bounding box center [82, 86] width 154 height 26
